Goal: Book appointment/travel/reservation

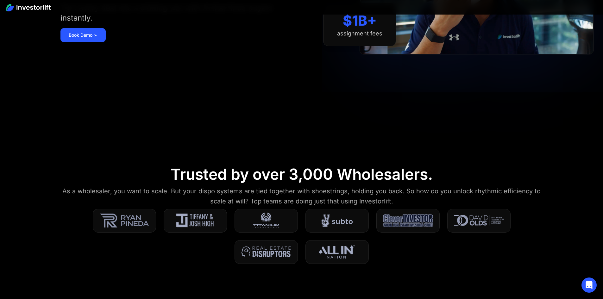
scroll to position [82, 0]
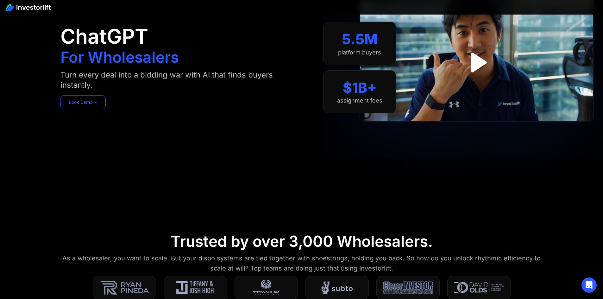
click at [106, 103] on link "Book Demo ➢" at bounding box center [82, 102] width 45 height 14
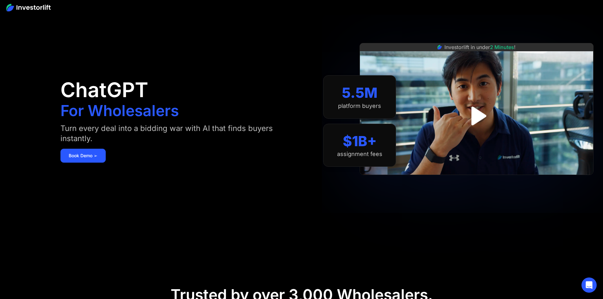
scroll to position [19, 0]
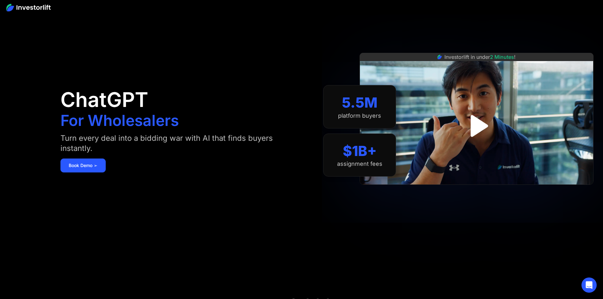
click at [490, 125] on img "open lightbox" at bounding box center [477, 126] width 40 height 40
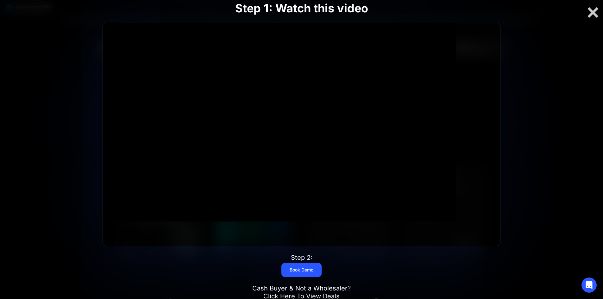
scroll to position [335, 0]
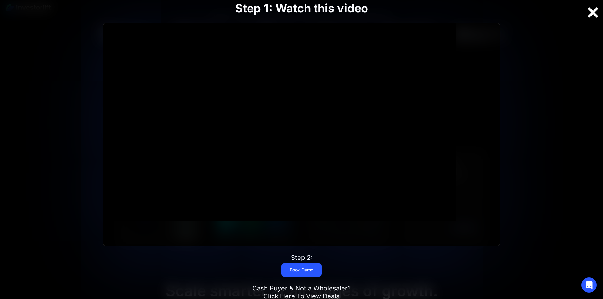
click at [597, 9] on div at bounding box center [593, 12] width 20 height 13
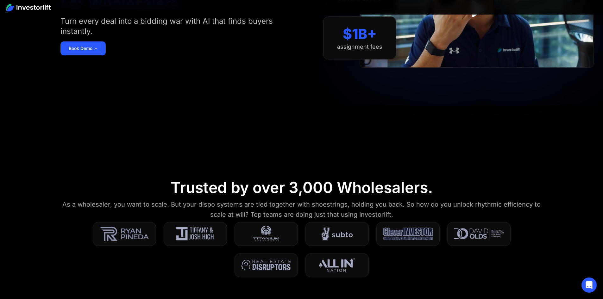
scroll to position [114, 0]
